Goal: Information Seeking & Learning: Learn about a topic

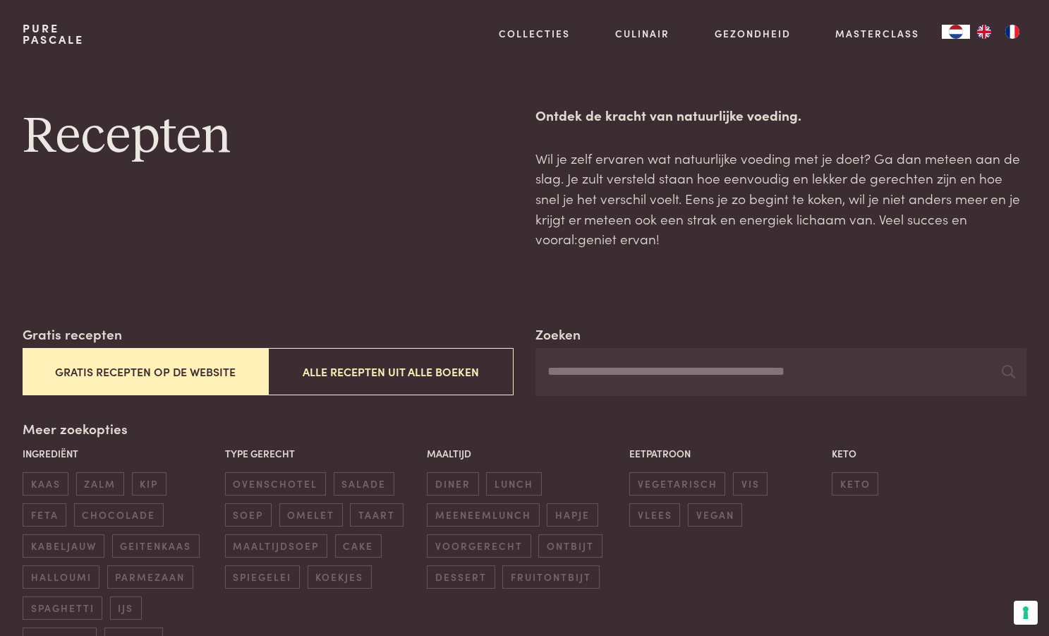
click at [219, 373] on button "Gratis recepten op de website" at bounding box center [146, 371] width 246 height 47
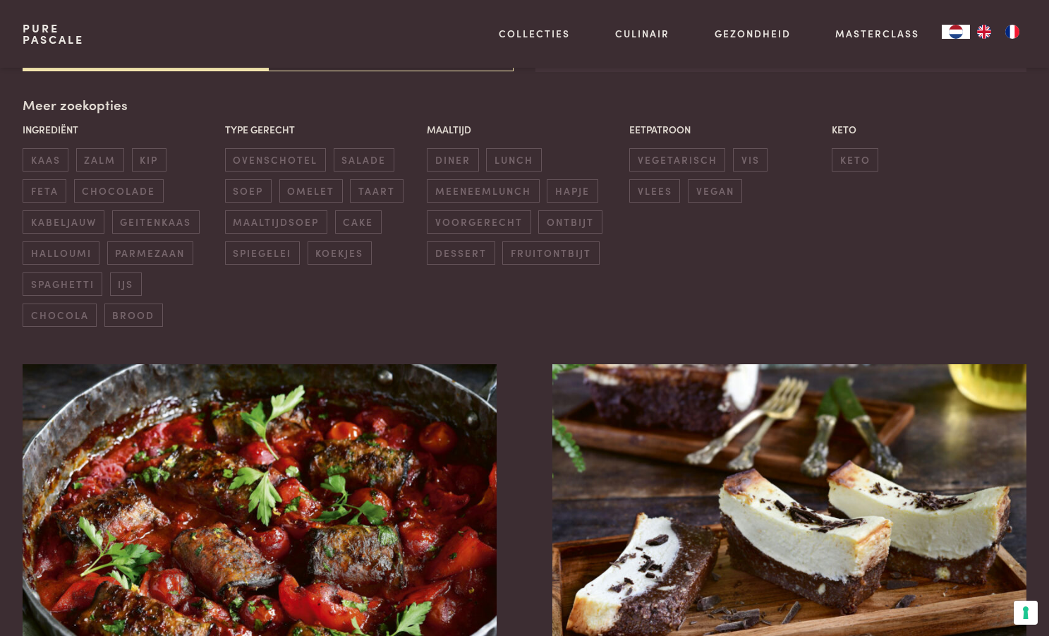
scroll to position [324, 0]
click at [440, 155] on span "diner" at bounding box center [452, 159] width 51 height 23
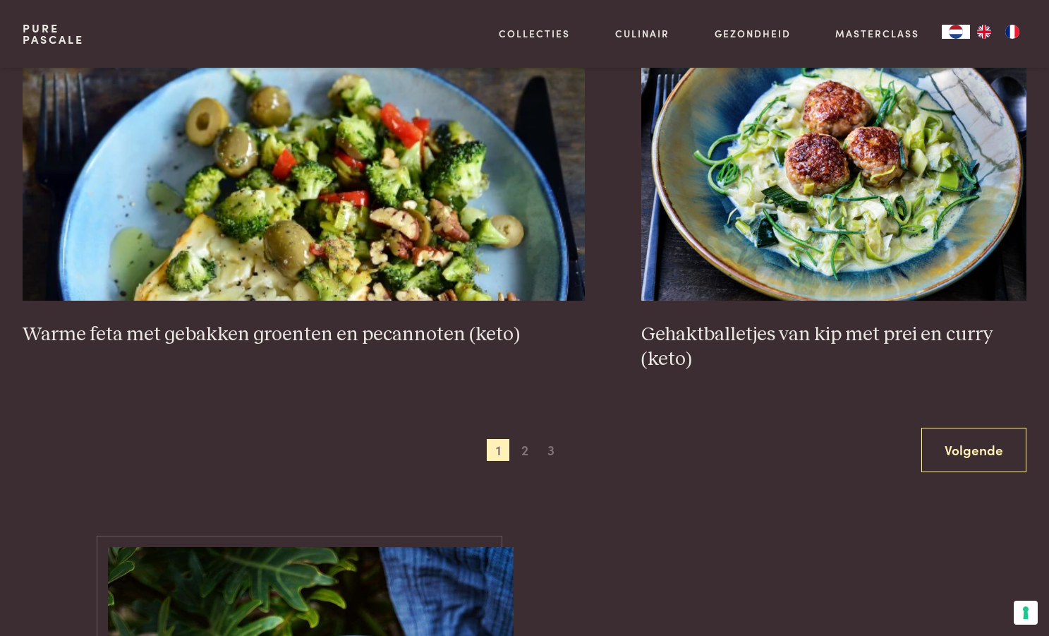
scroll to position [2646, 0]
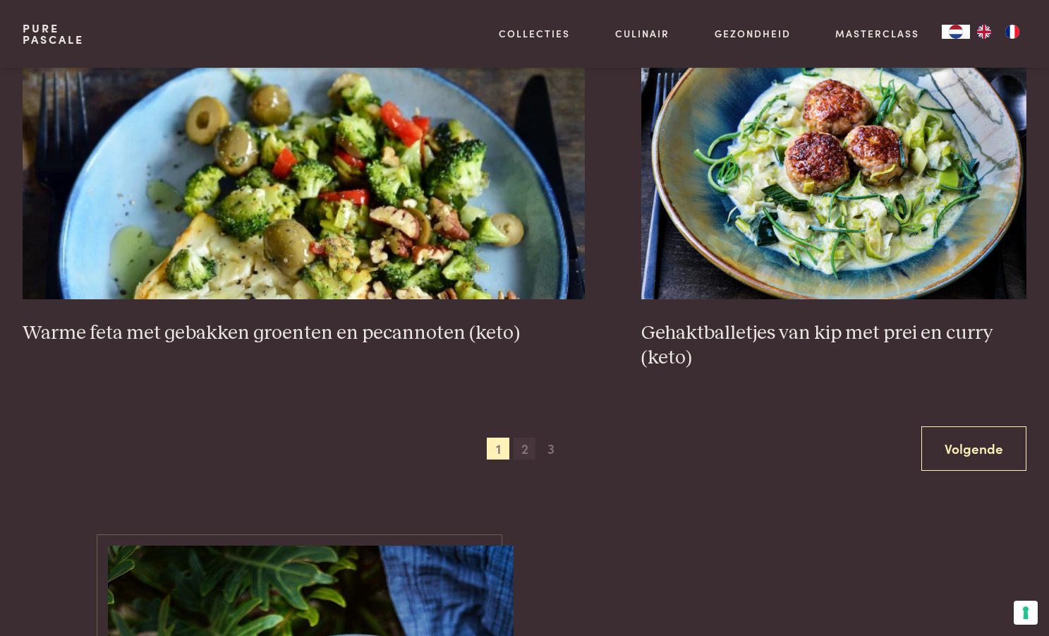
click at [526, 454] on span "2" at bounding box center [525, 448] width 23 height 23
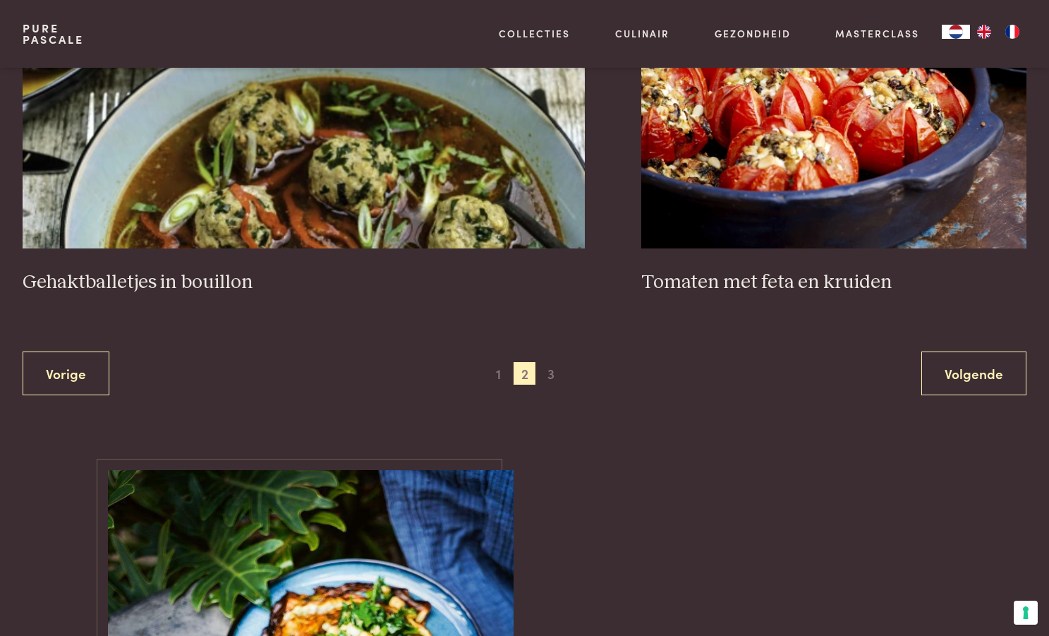
scroll to position [2700, 0]
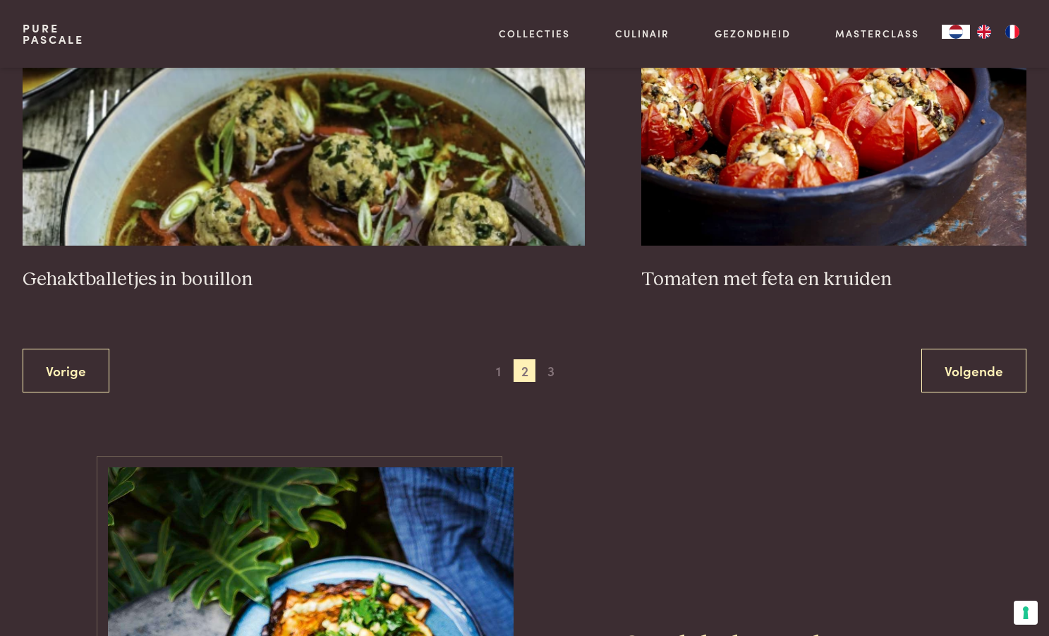
click at [550, 382] on div "Vorige 1 2 3 Volgende" at bounding box center [525, 370] width 1004 height 44
click at [550, 375] on span "3" at bounding box center [551, 370] width 23 height 23
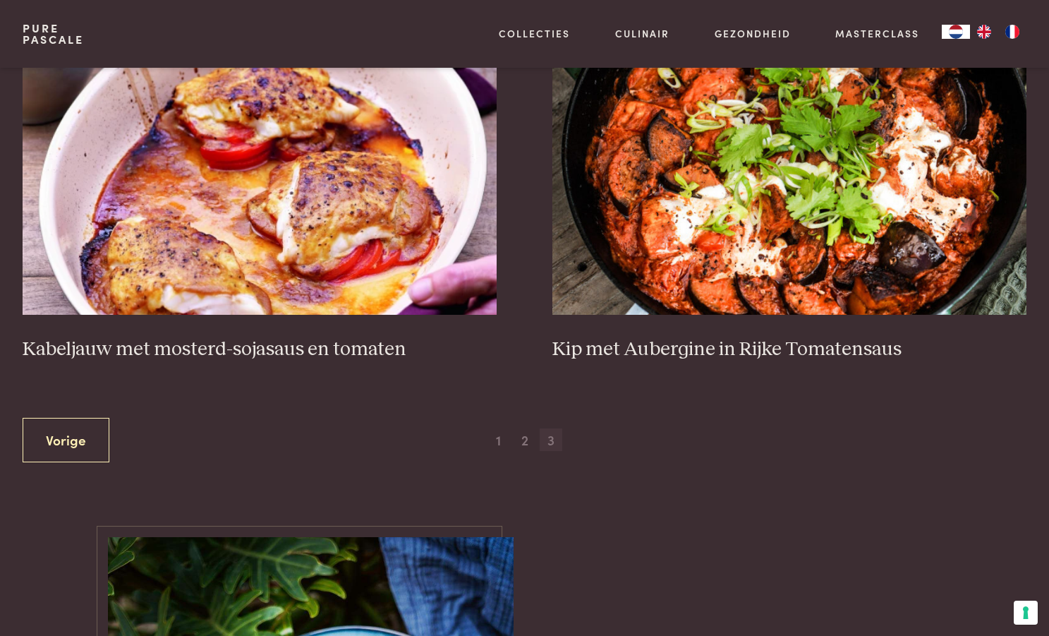
scroll to position [664, 0]
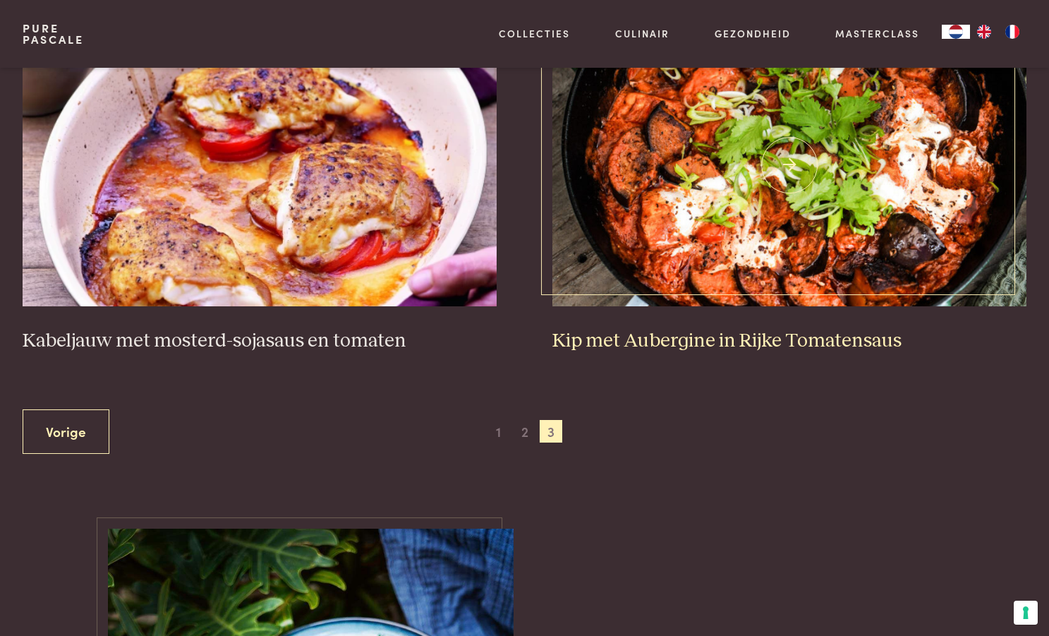
click at [698, 255] on img at bounding box center [789, 165] width 474 height 282
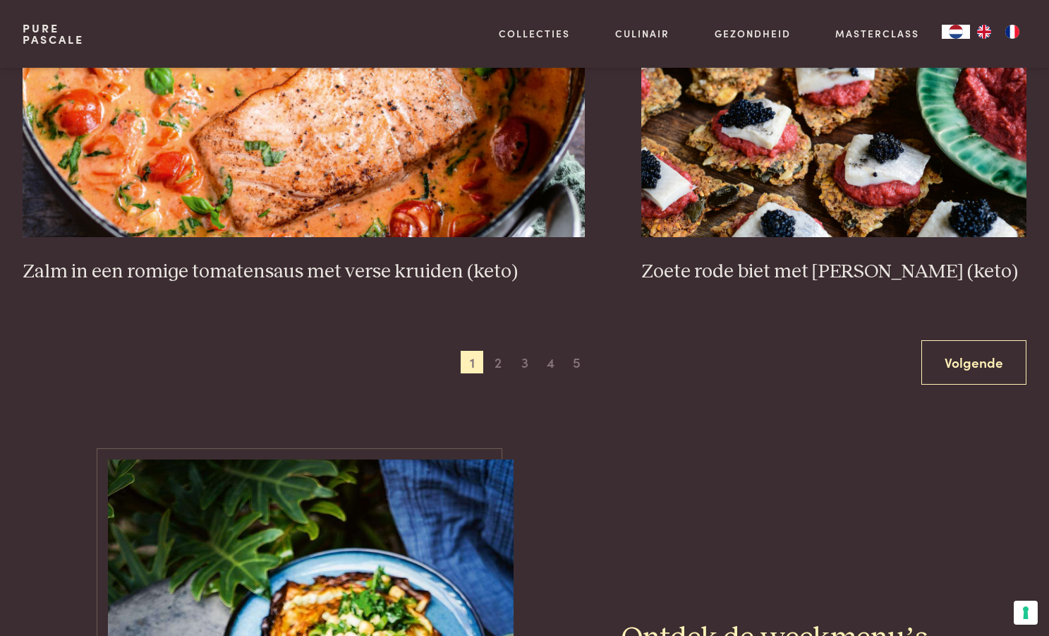
scroll to position [2684, 0]
click at [497, 362] on span "2" at bounding box center [498, 361] width 23 height 23
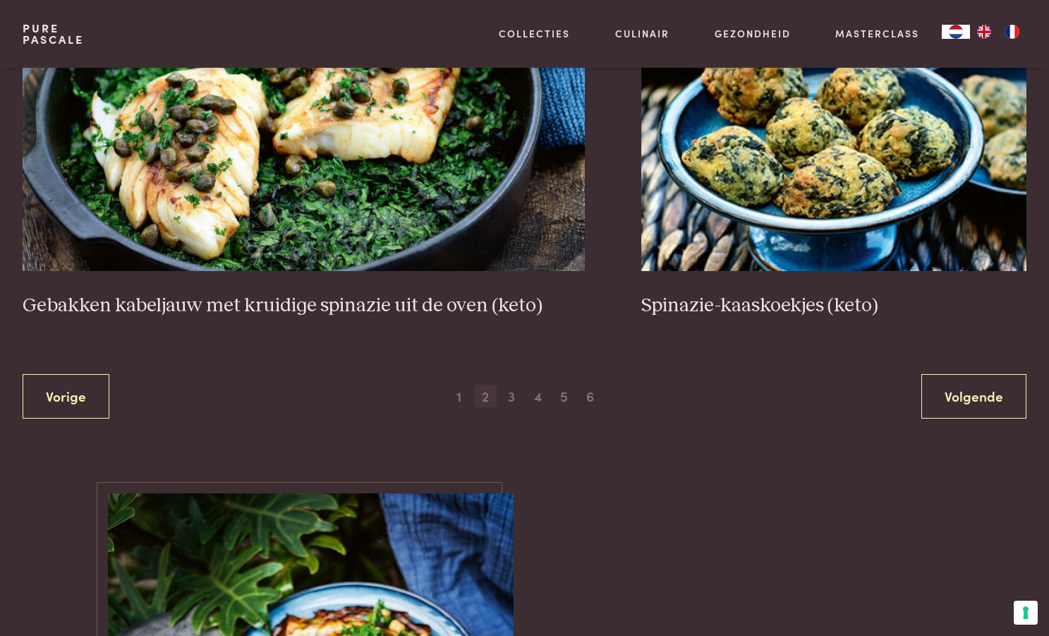
scroll to position [2653, 0]
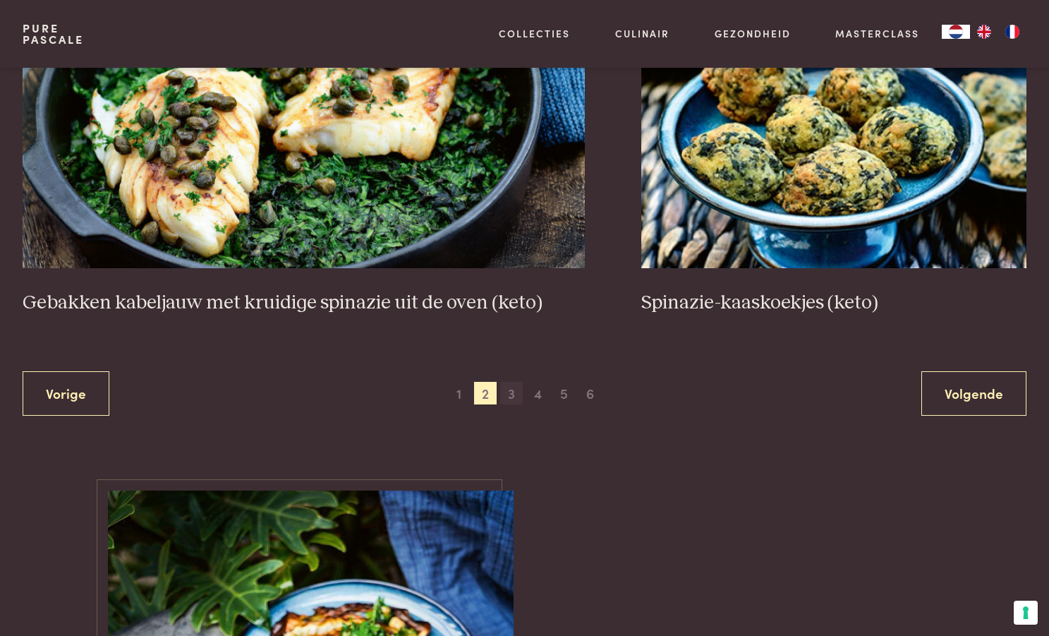
click at [510, 393] on span "3" at bounding box center [511, 393] width 23 height 23
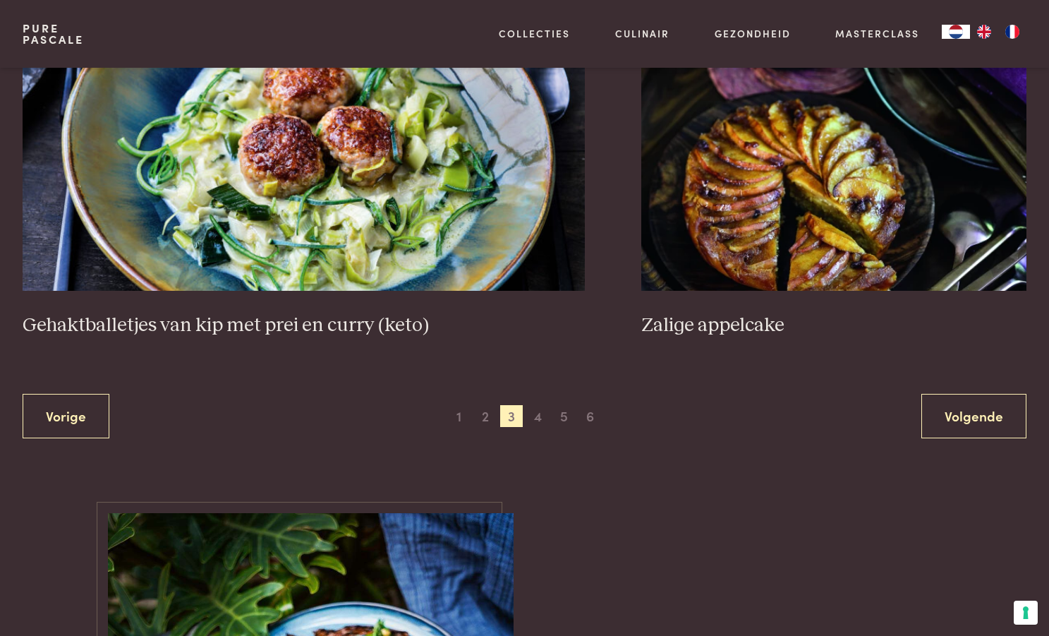
scroll to position [2679, 0]
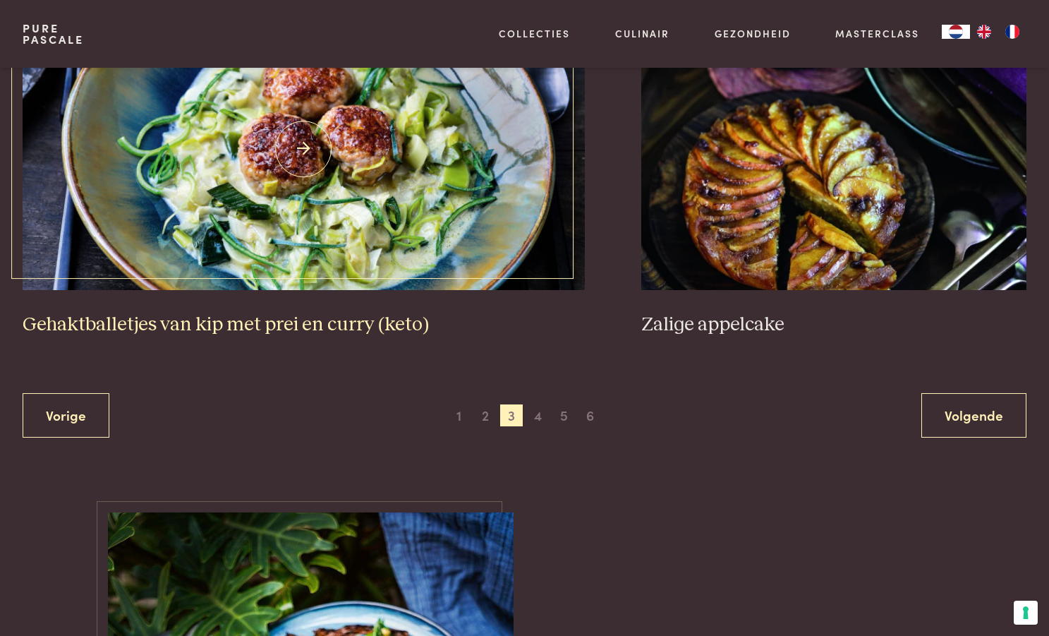
click at [391, 180] on img at bounding box center [304, 149] width 562 height 282
click at [535, 420] on span "4" at bounding box center [537, 415] width 23 height 23
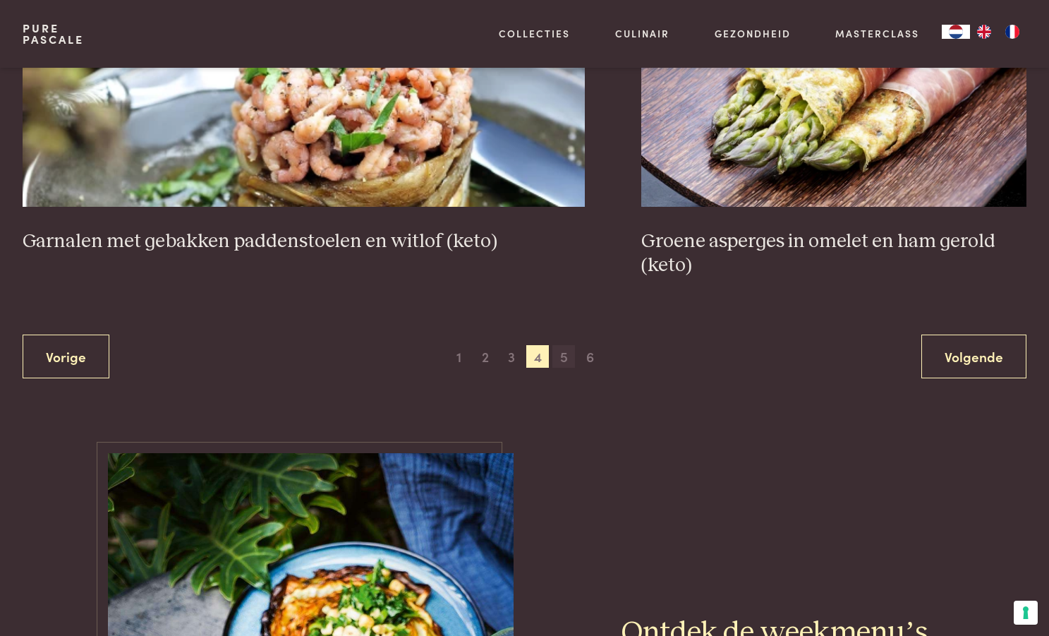
click at [566, 360] on span "5" at bounding box center [563, 356] width 23 height 23
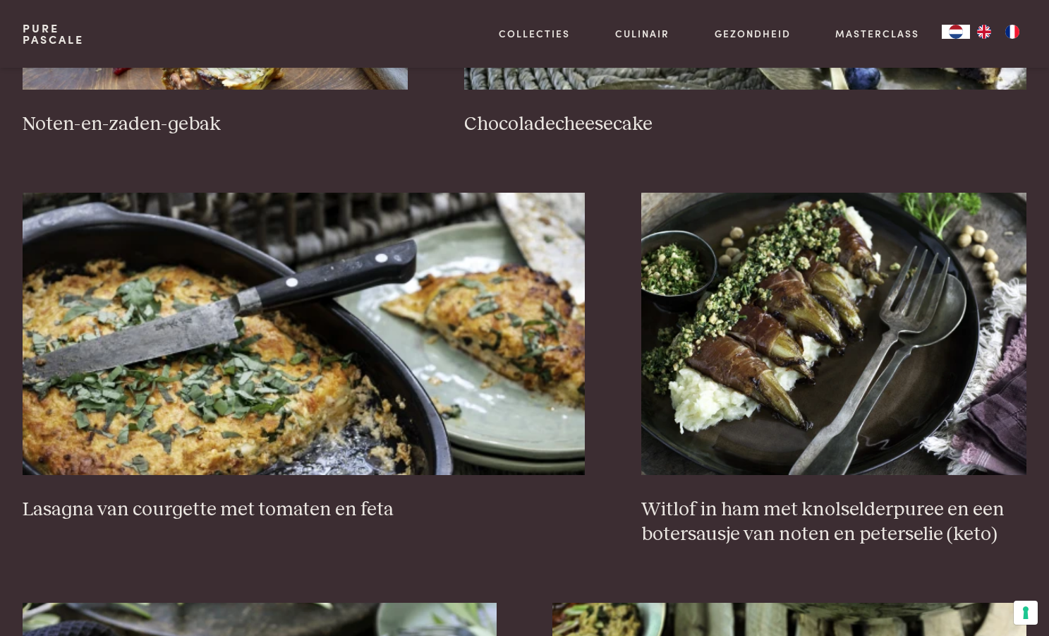
scroll to position [1218, 0]
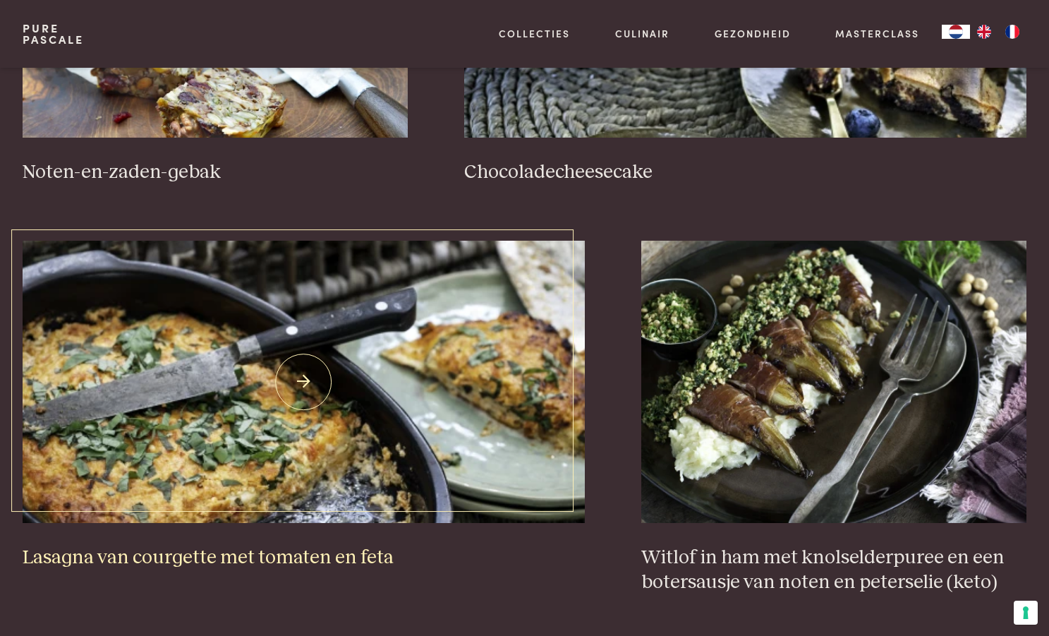
click at [399, 359] on img at bounding box center [304, 382] width 562 height 282
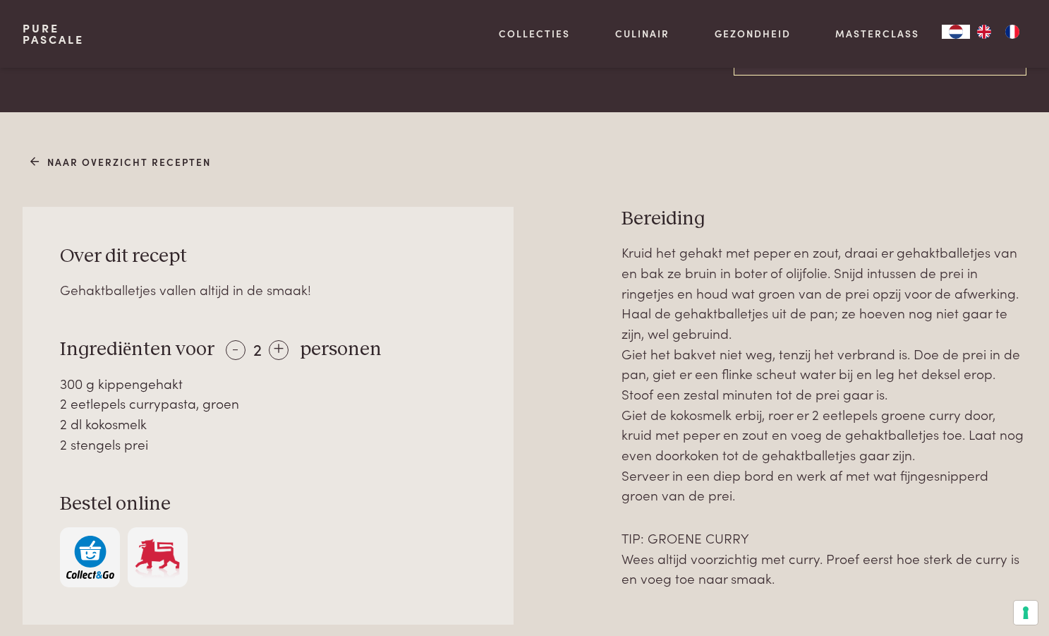
scroll to position [488, 0]
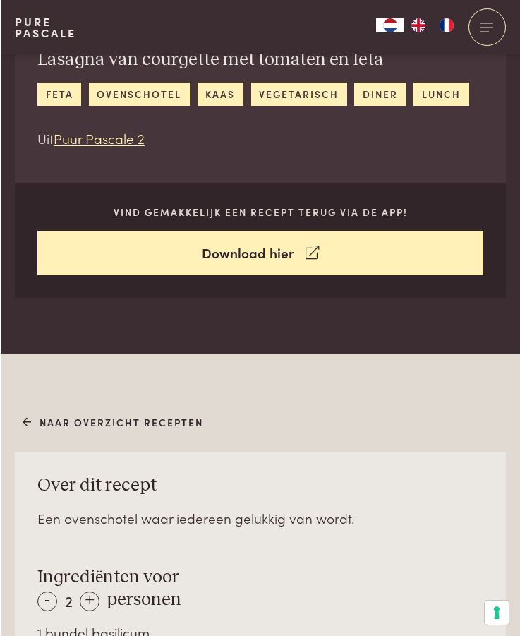
scroll to position [380, 0]
